Goal: Find specific page/section: Find specific page/section

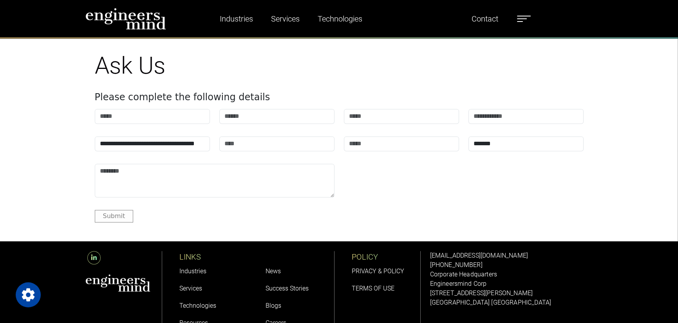
scroll to position [2832, 0]
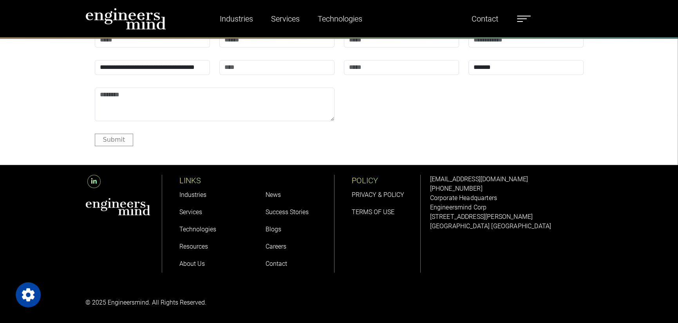
click at [277, 246] on link "Careers" at bounding box center [275, 246] width 21 height 7
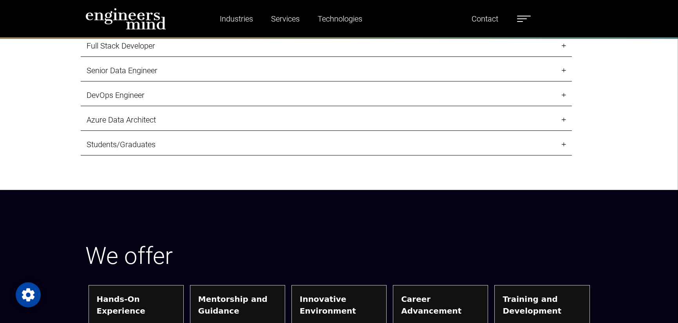
scroll to position [944, 0]
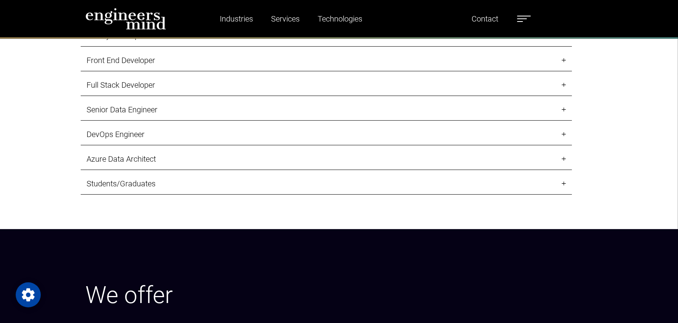
click at [244, 54] on link "Front End Developer" at bounding box center [326, 61] width 491 height 22
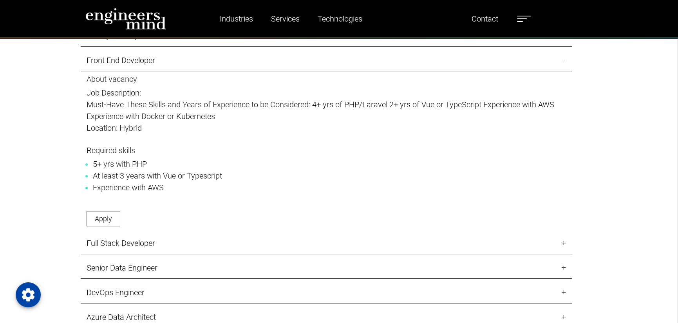
click at [244, 54] on link "Front End Developer" at bounding box center [326, 61] width 491 height 22
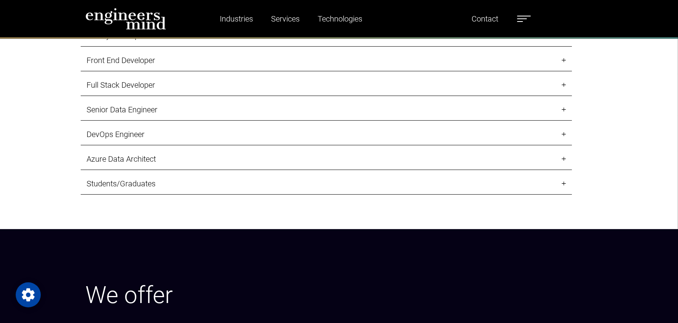
click at [220, 84] on link "Full Stack Developer" at bounding box center [326, 85] width 491 height 22
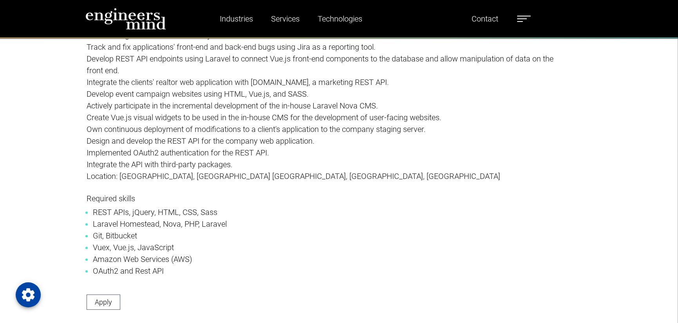
scroll to position [865, 0]
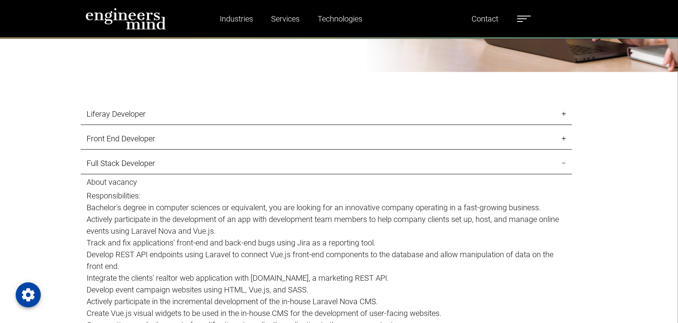
click at [189, 168] on link "Full Stack Developer" at bounding box center [326, 164] width 491 height 22
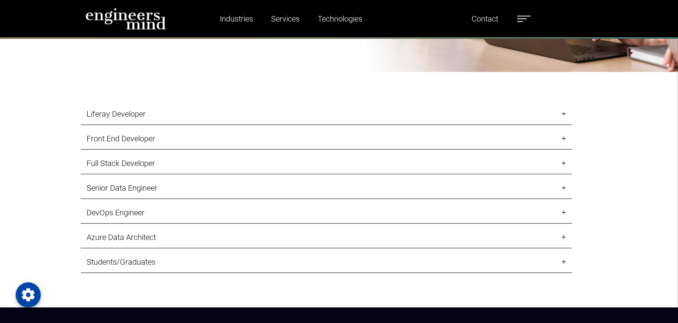
click at [194, 111] on link "Liferay Developer" at bounding box center [326, 114] width 491 height 22
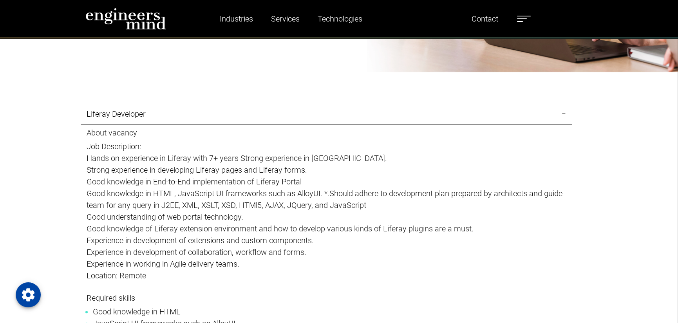
click at [194, 111] on link "Liferay Developer" at bounding box center [326, 114] width 491 height 22
